Goal: Information Seeking & Learning: Understand process/instructions

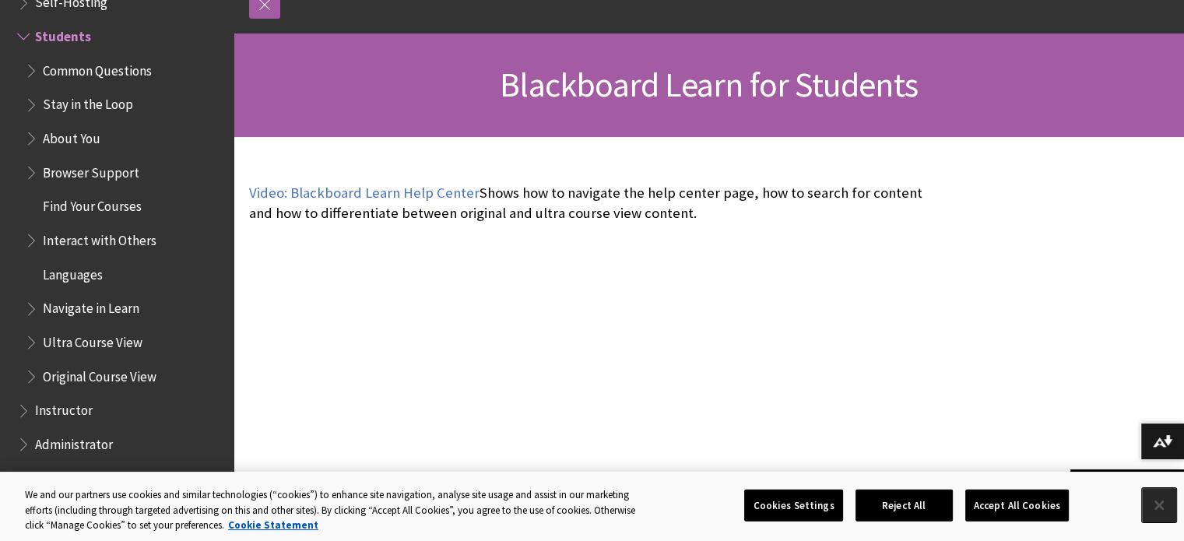
click at [1156, 506] on button "Close" at bounding box center [1159, 505] width 34 height 34
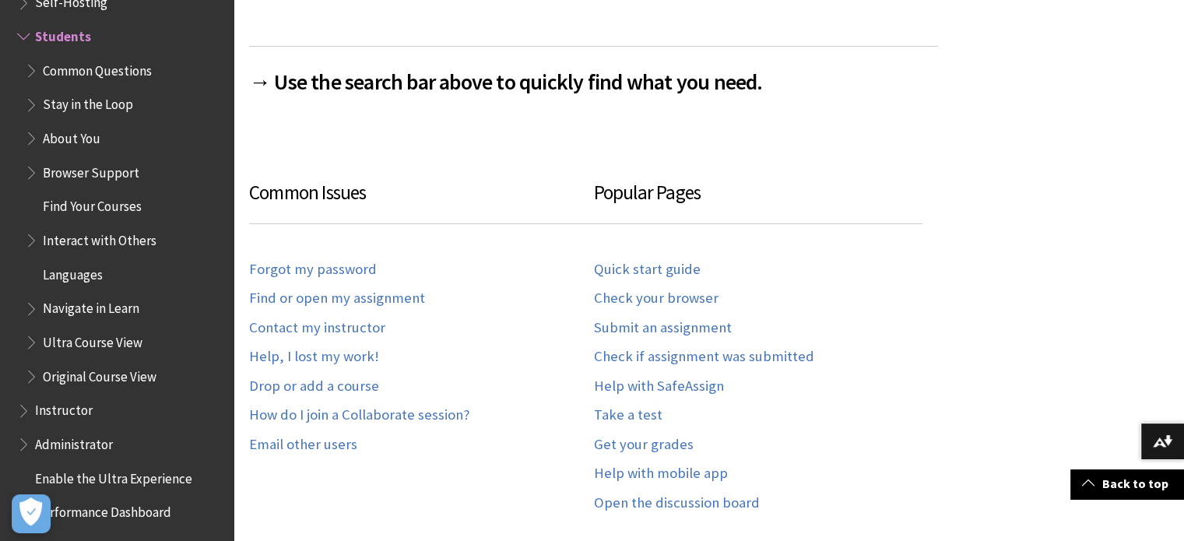
scroll to position [803, 0]
click at [671, 324] on link "Submit an assignment" at bounding box center [663, 328] width 138 height 18
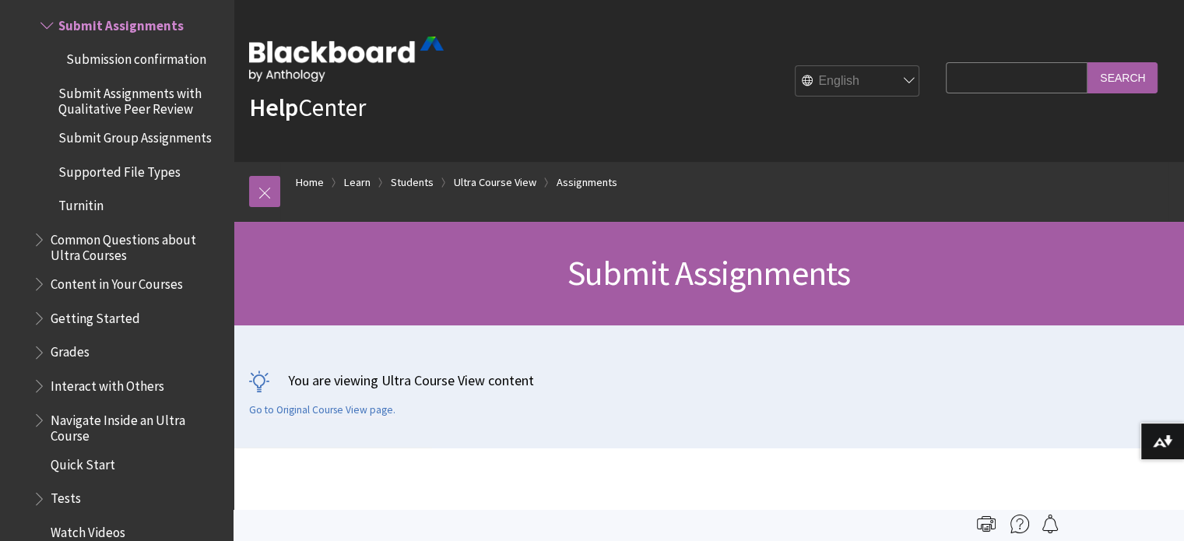
scroll to position [2, 0]
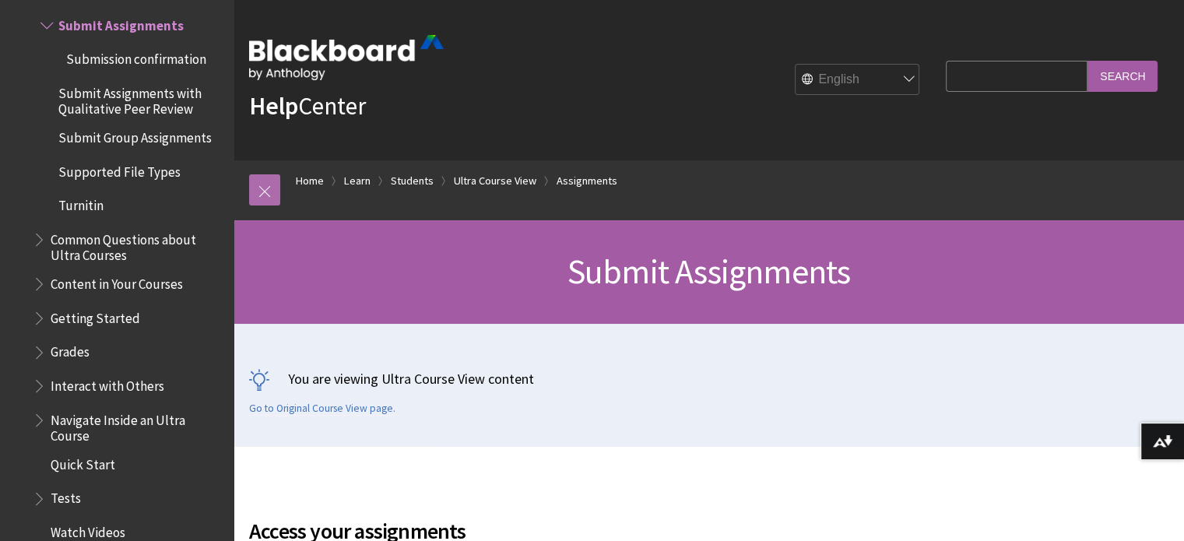
click at [265, 184] on link at bounding box center [264, 189] width 31 height 31
